Goal: Entertainment & Leisure: Consume media (video, audio)

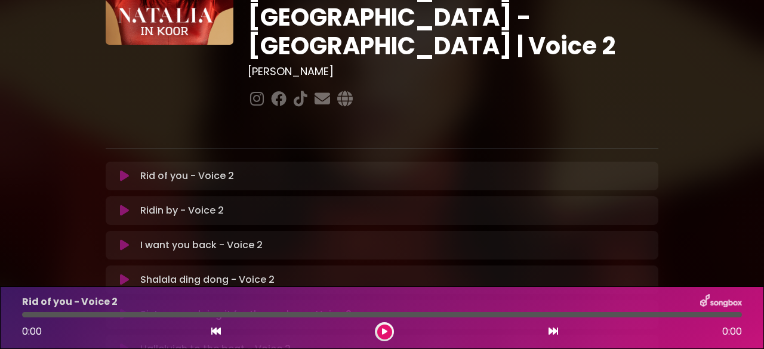
scroll to position [125, 0]
click at [125, 171] on icon at bounding box center [124, 177] width 9 height 12
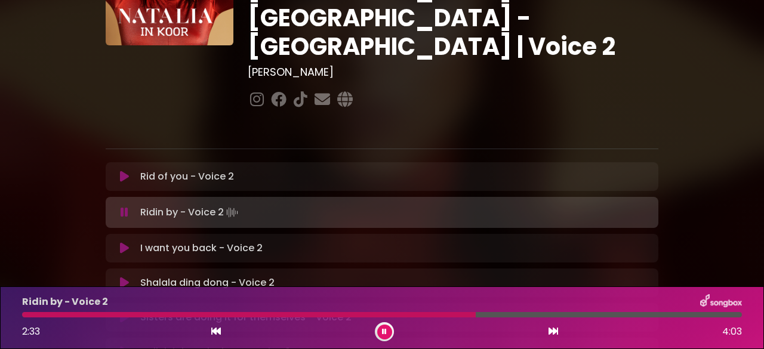
click at [385, 332] on icon at bounding box center [384, 331] width 5 height 7
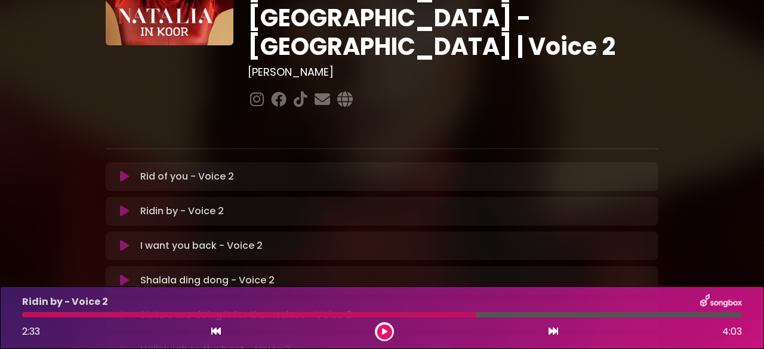
click at [385, 332] on icon at bounding box center [384, 331] width 5 height 7
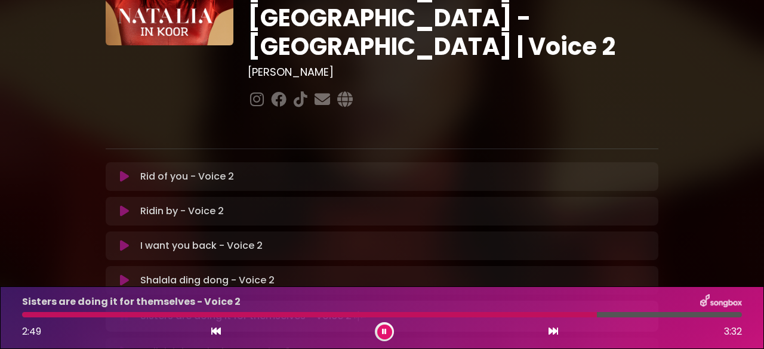
click at [381, 331] on button at bounding box center [384, 332] width 15 height 15
click at [186, 239] on p "I want you back - Voice 2 Loading Track..." at bounding box center [201, 246] width 122 height 14
click at [124, 240] on icon at bounding box center [124, 246] width 9 height 12
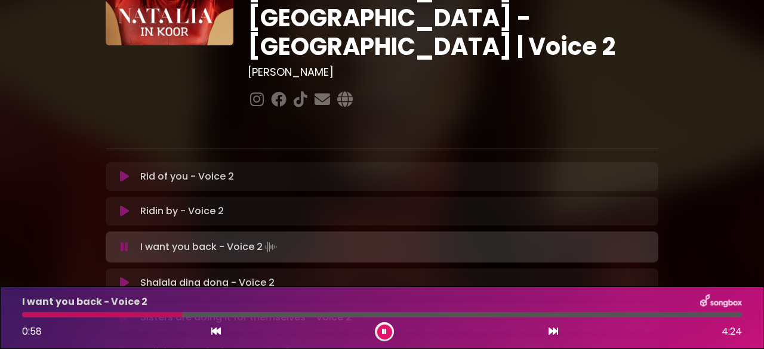
click at [156, 314] on div at bounding box center [102, 314] width 160 height 5
click at [128, 315] on div at bounding box center [131, 314] width 218 height 5
click at [270, 316] on div at bounding box center [167, 314] width 291 height 5
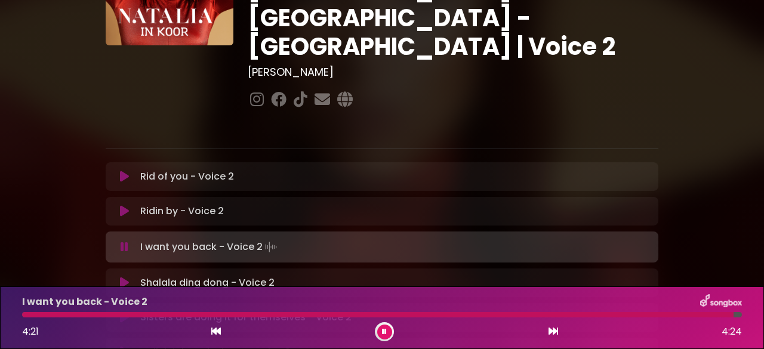
click at [382, 330] on icon at bounding box center [384, 331] width 5 height 7
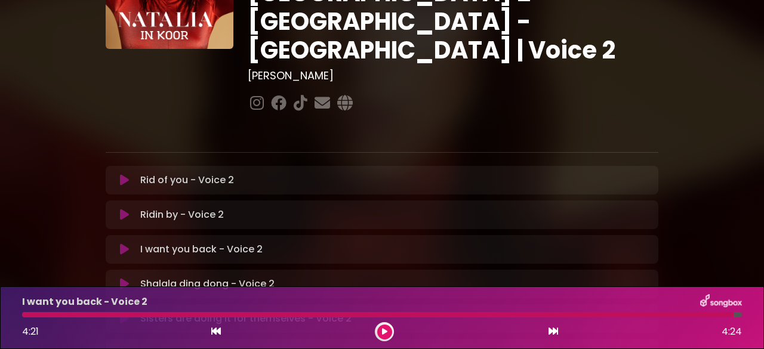
scroll to position [121, 0]
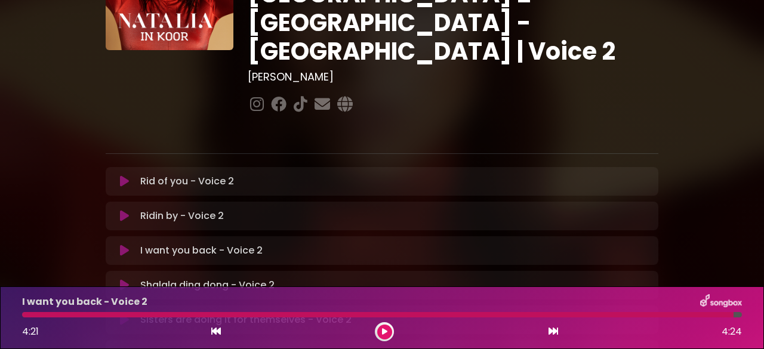
click at [123, 210] on icon at bounding box center [124, 216] width 9 height 12
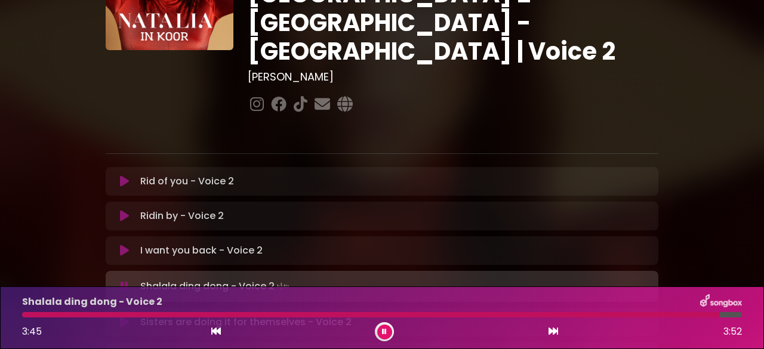
click at [382, 334] on icon at bounding box center [384, 331] width 5 height 7
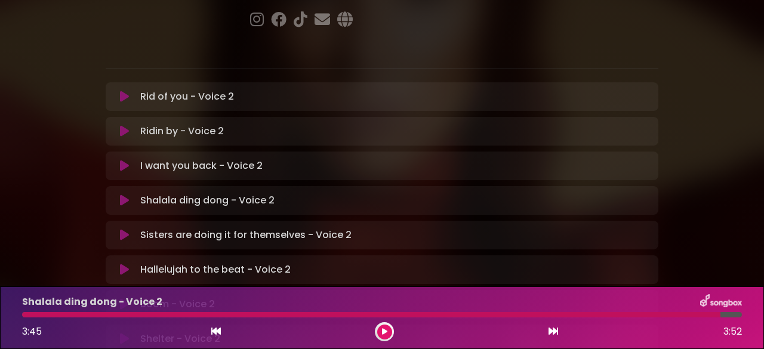
scroll to position [206, 0]
click at [125, 263] on icon at bounding box center [124, 269] width 9 height 12
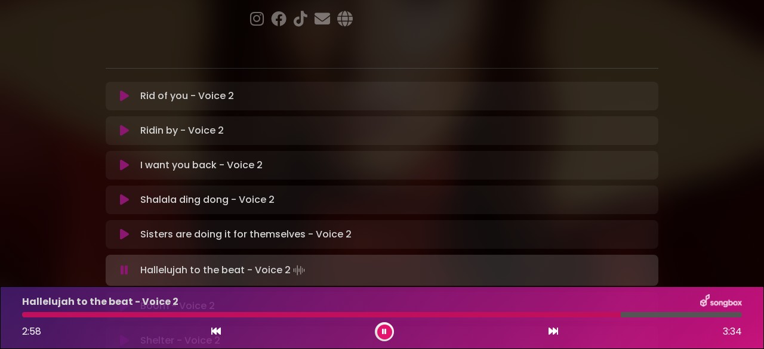
click at [384, 329] on icon at bounding box center [384, 331] width 5 height 7
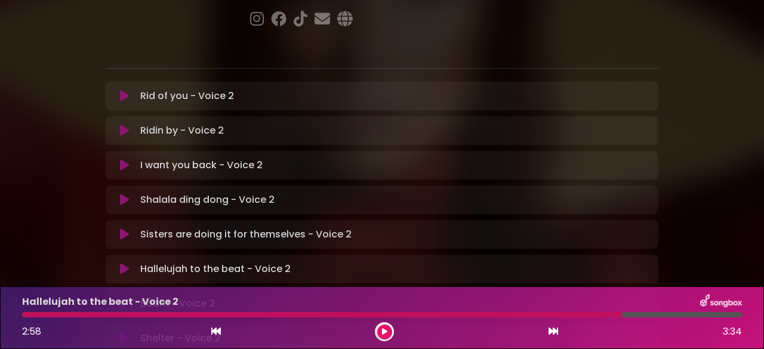
click at [123, 298] on icon at bounding box center [124, 304] width 9 height 12
click at [391, 332] on button at bounding box center [384, 332] width 15 height 15
